Goal: Transaction & Acquisition: Purchase product/service

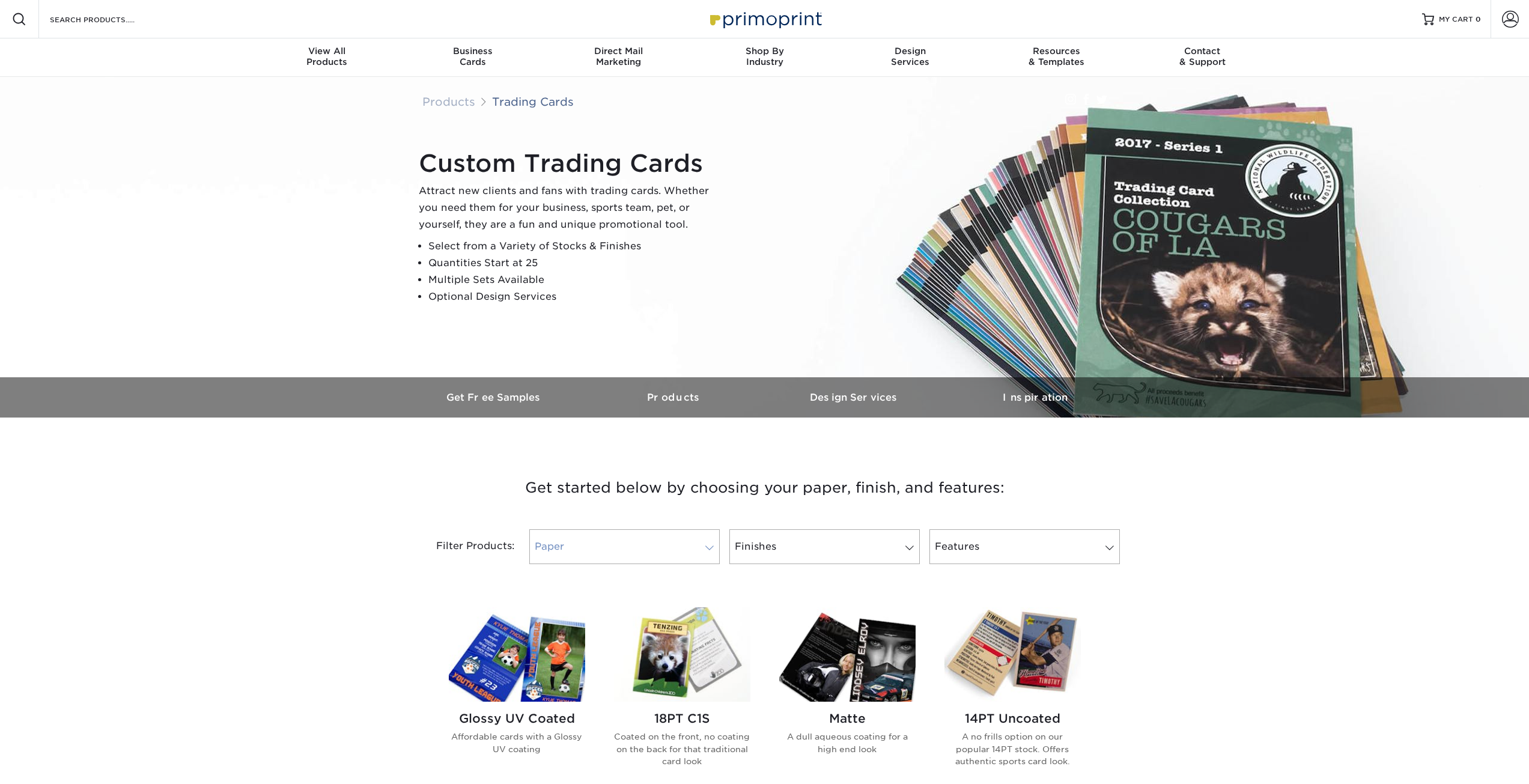
click at [702, 540] on link "Paper" at bounding box center [625, 546] width 191 height 35
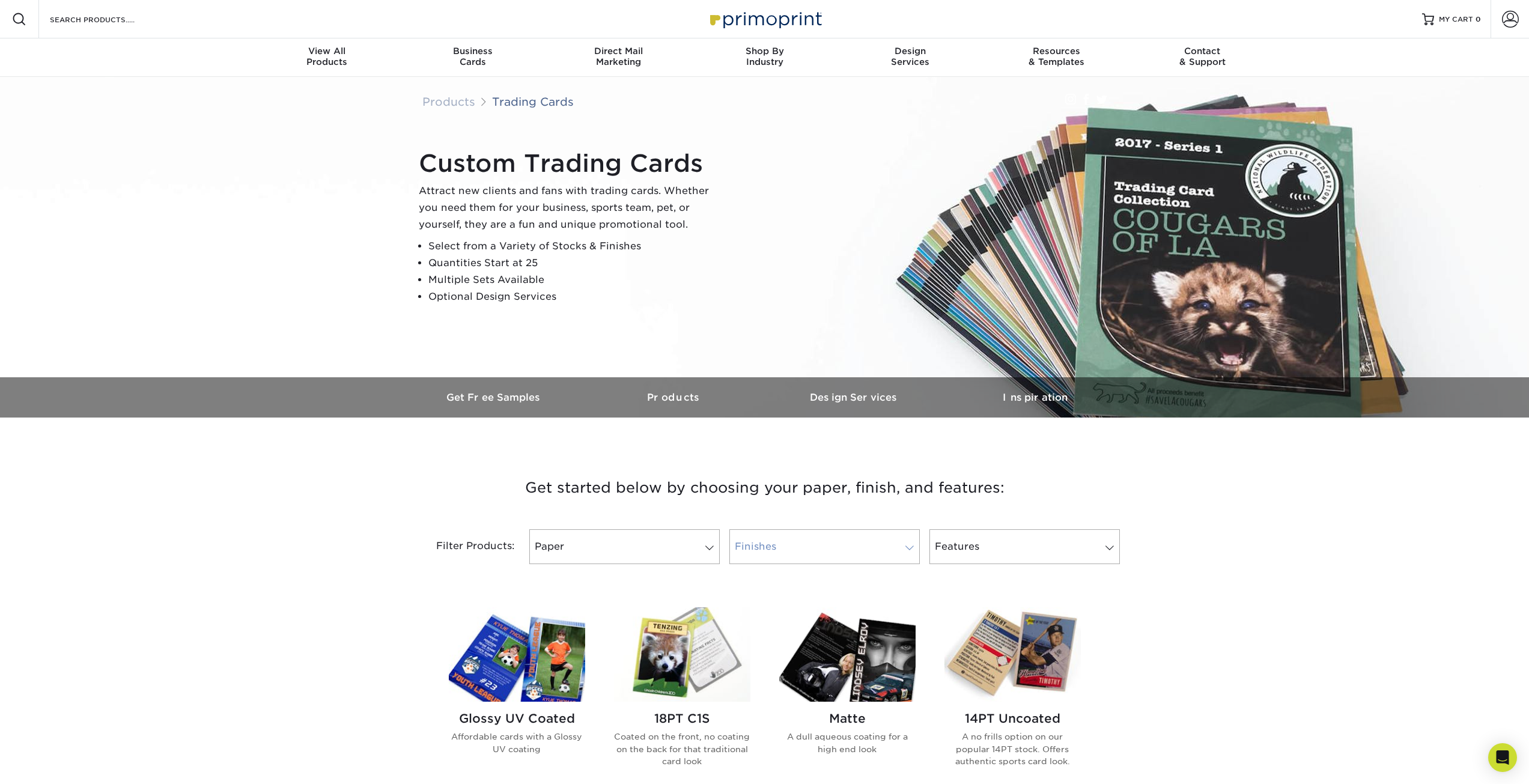
click at [829, 549] on link "Finishes" at bounding box center [825, 546] width 191 height 35
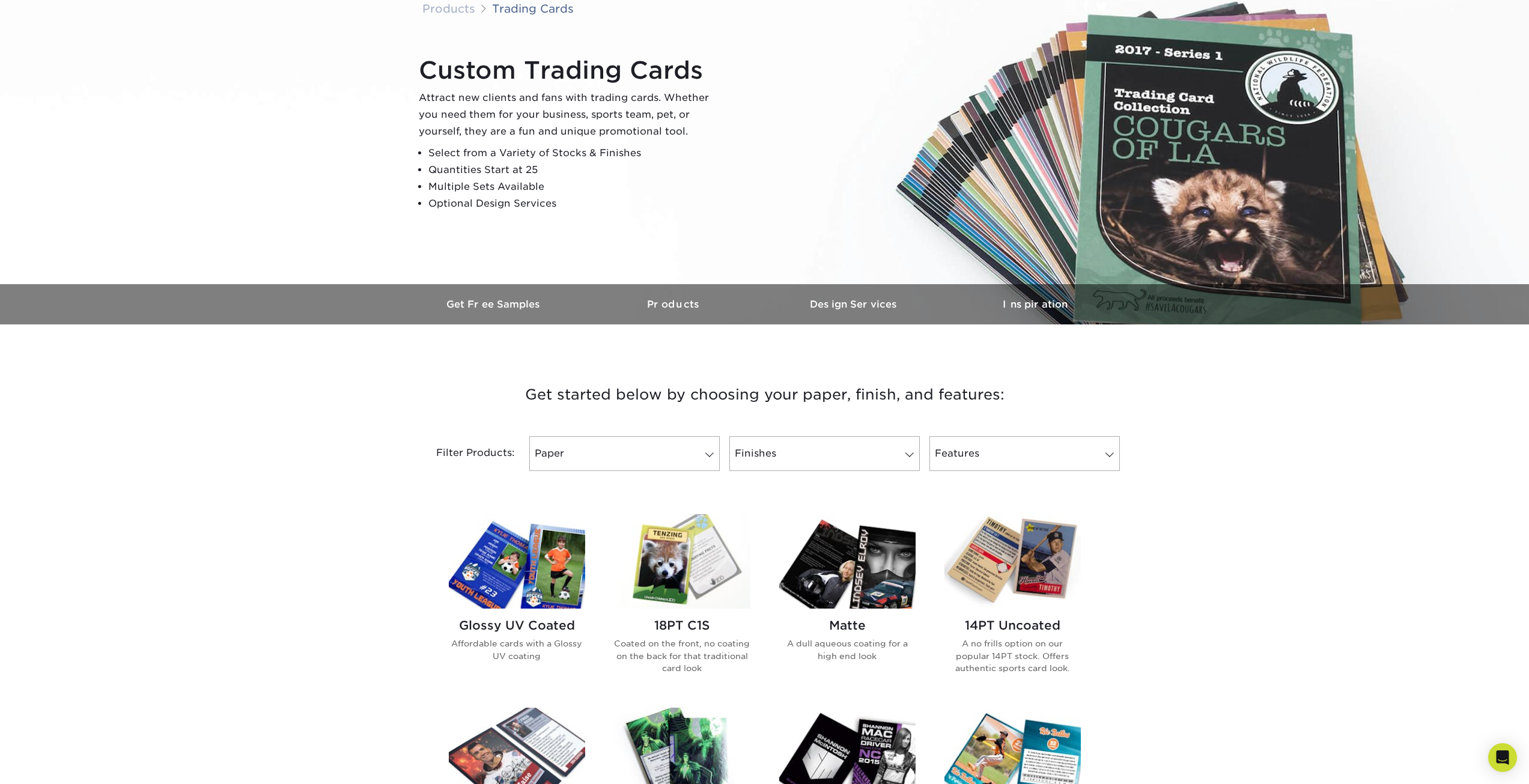
scroll to position [240, 0]
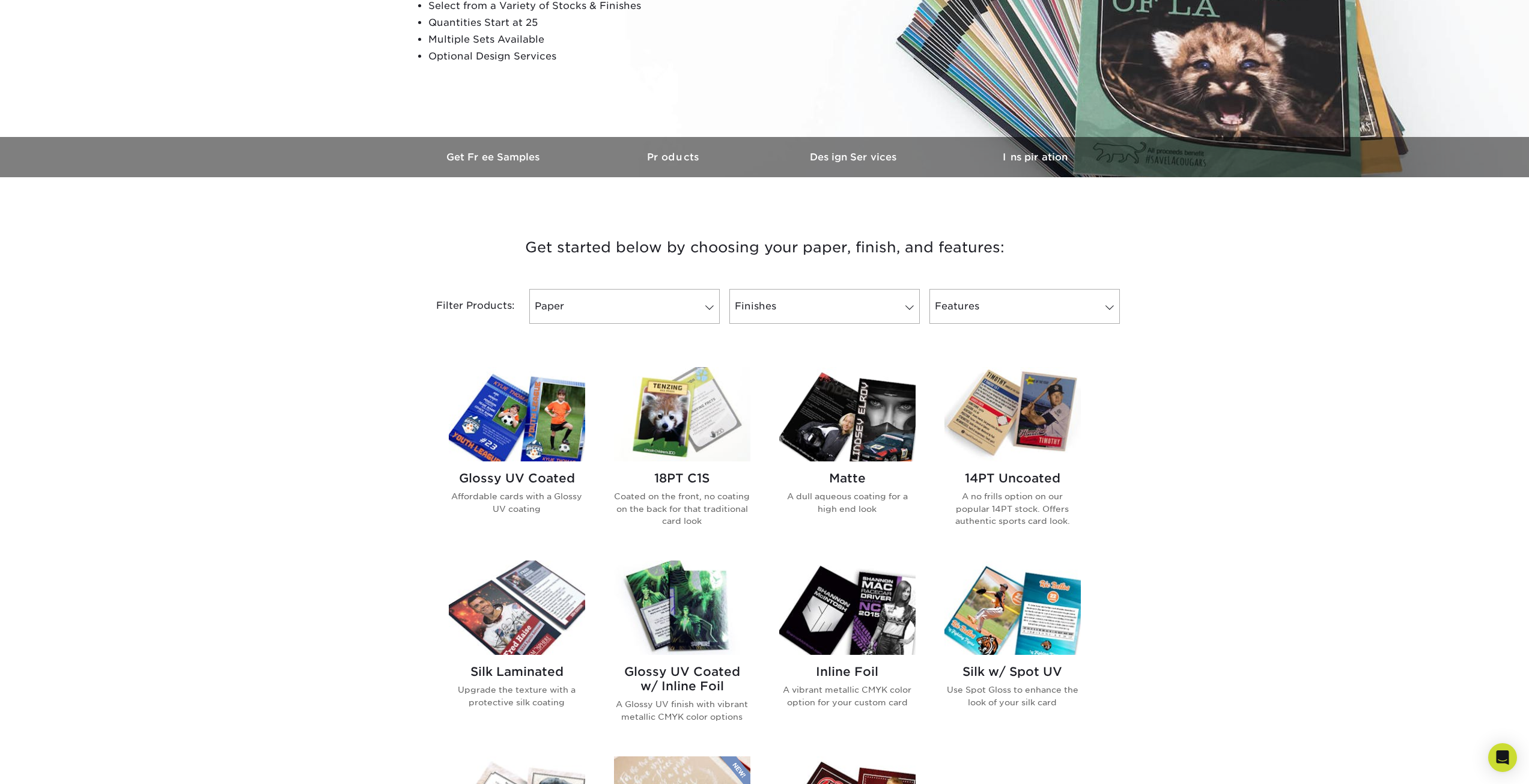
click at [535, 424] on img at bounding box center [517, 414] width 136 height 95
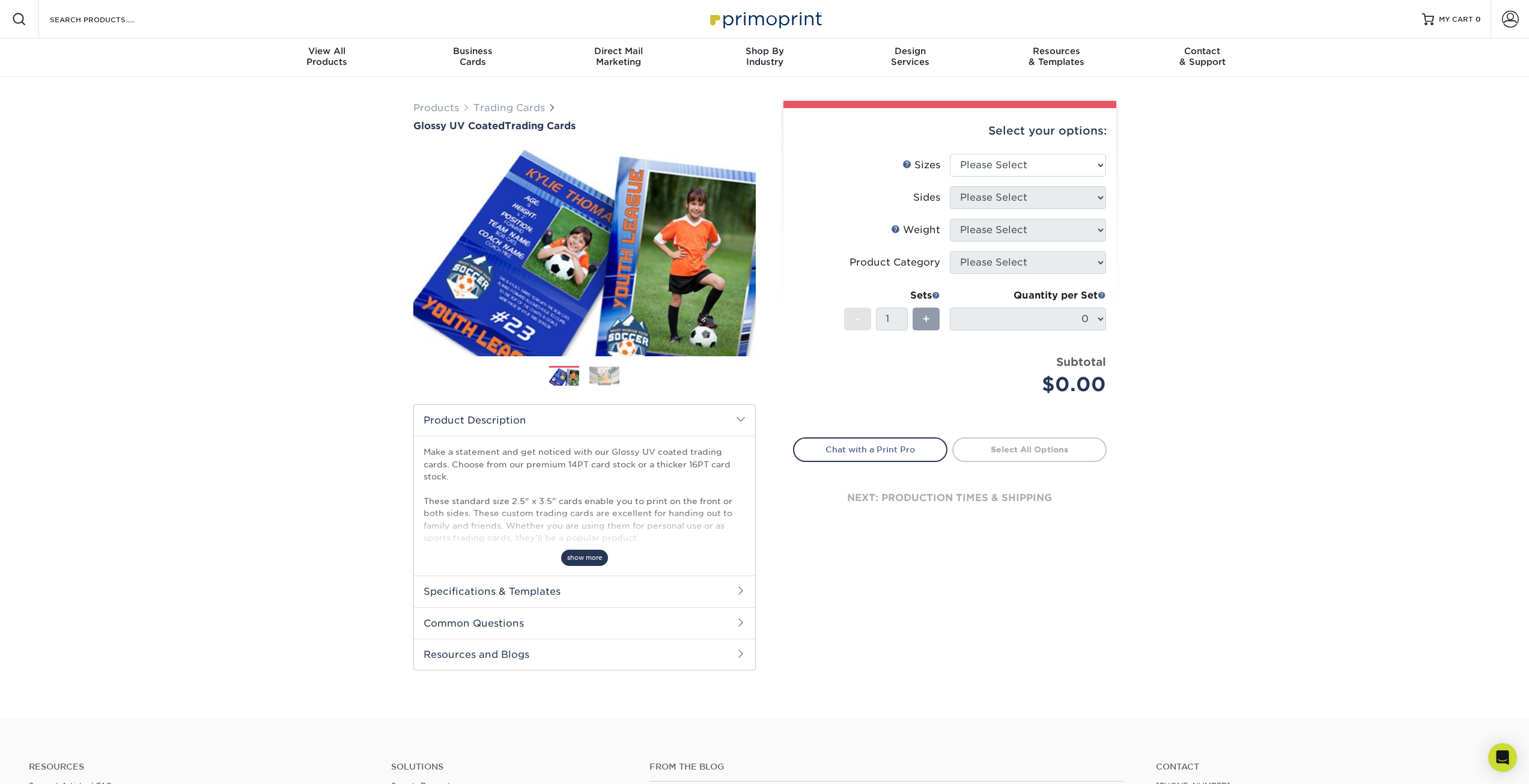
click at [593, 553] on span "show more" at bounding box center [585, 558] width 47 height 16
